Goal: Task Accomplishment & Management: Manage account settings

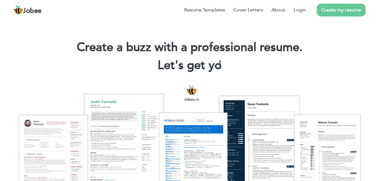
click at [339, 10] on link "Create my resume" at bounding box center [341, 10] width 49 height 13
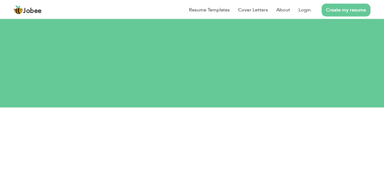
click at [195, 18] on div "Resume Templates Cover Letters About Login Create my resume" at bounding box center [191, 10] width 357 height 16
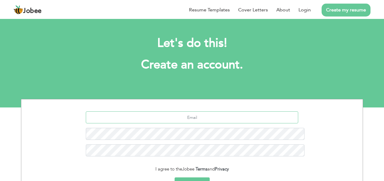
click at [189, 111] on input "text" at bounding box center [192, 117] width 213 height 12
type input "[EMAIL_ADDRESS][DOMAIN_NAME]"
click at [174, 177] on button "Sign Up" at bounding box center [191, 183] width 35 height 13
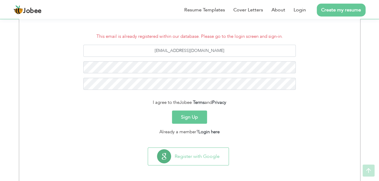
scroll to position [89, 0]
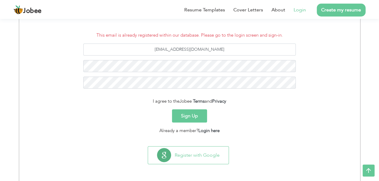
click at [303, 10] on link "Login" at bounding box center [300, 9] width 12 height 7
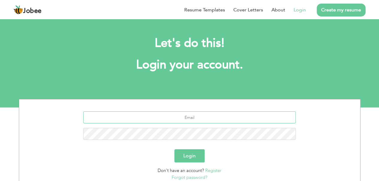
click at [186, 117] on input "text" at bounding box center [189, 117] width 213 height 12
type input "[EMAIL_ADDRESS][DOMAIN_NAME]"
click at [192, 157] on button "Login" at bounding box center [189, 155] width 30 height 13
